Goal: Find specific page/section: Find specific page/section

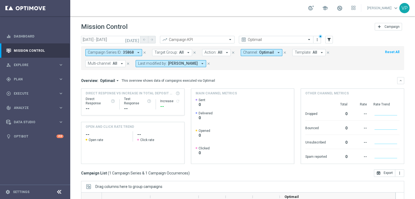
scroll to position [54, 0]
